Goal: Information Seeking & Learning: Learn about a topic

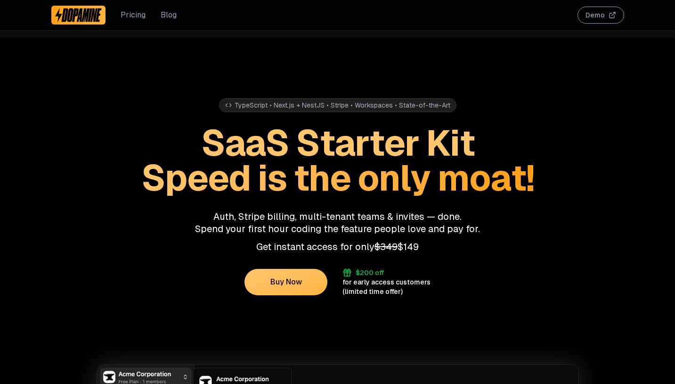
click at [164, 15] on link "Blog" at bounding box center [169, 14] width 16 height 11
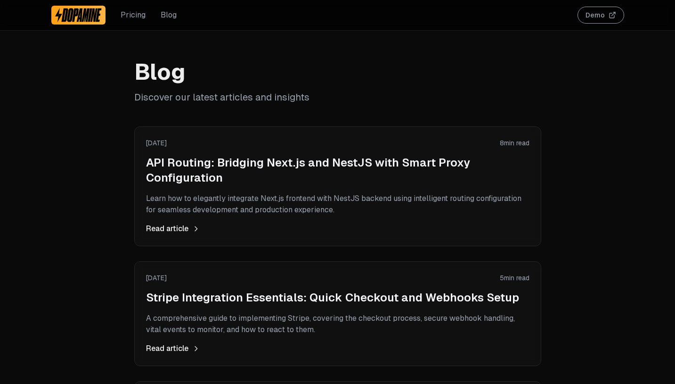
click at [132, 15] on link "Pricing" at bounding box center [133, 14] width 25 height 11
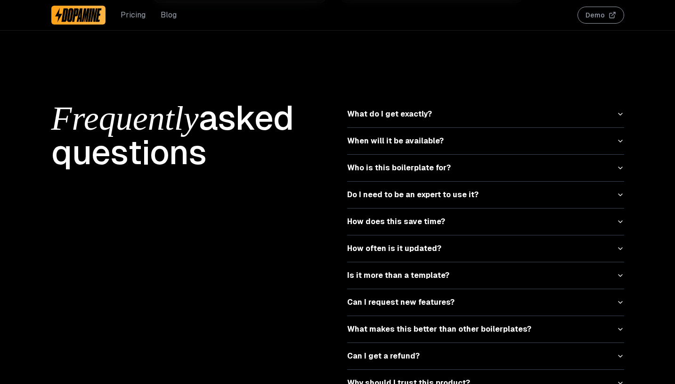
scroll to position [4138, 0]
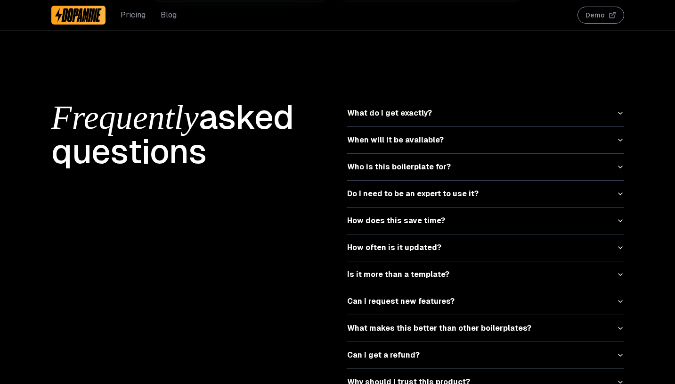
click at [402, 104] on button "What do I get exactly?" at bounding box center [485, 113] width 277 height 26
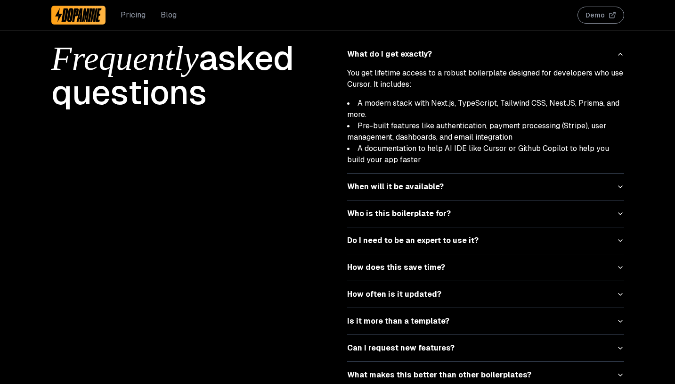
scroll to position [4224, 0]
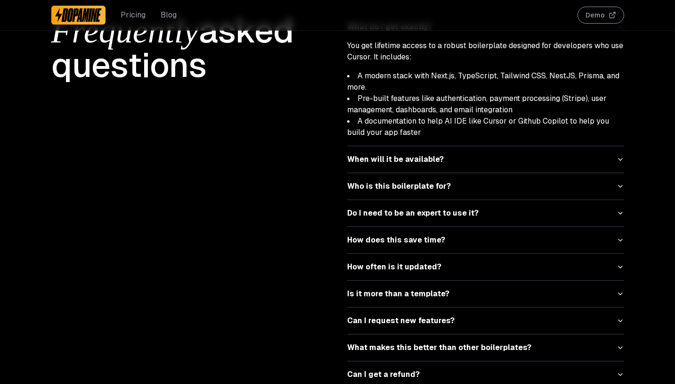
click at [420, 147] on button "When will it be available?" at bounding box center [485, 159] width 277 height 26
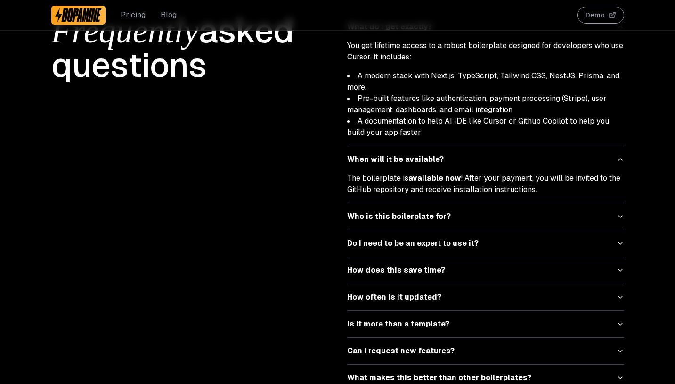
click at [581, 211] on button "Who is this boilerplate for?" at bounding box center [485, 216] width 277 height 26
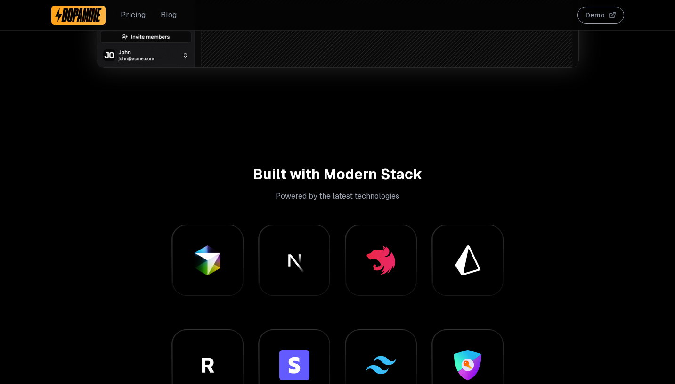
scroll to position [572, 0]
